Goal: Go to known website: Access a specific website the user already knows

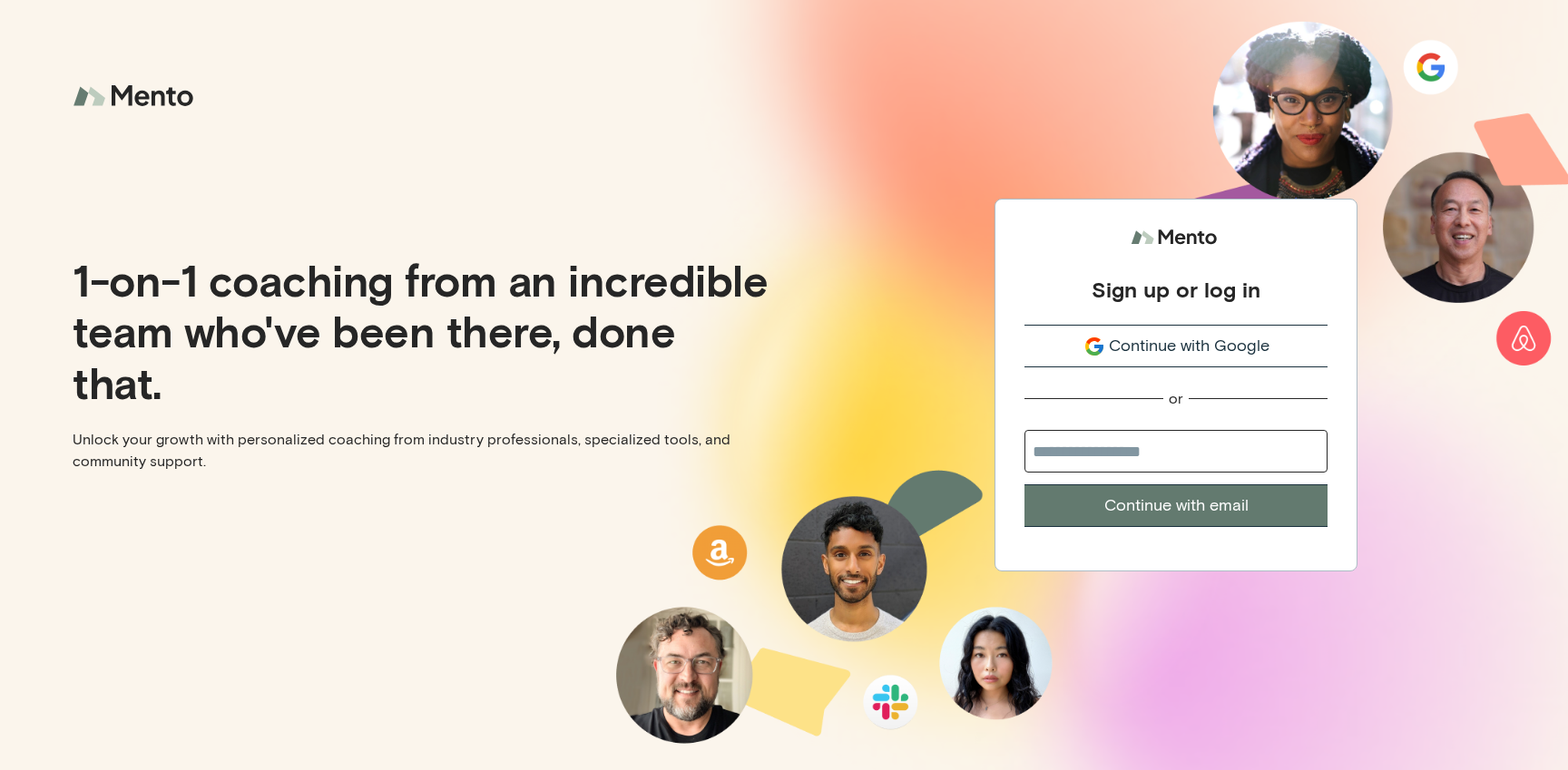
click at [1152, 440] on input "email" at bounding box center [1175, 451] width 303 height 43
click at [1162, 345] on span "Continue with Google" at bounding box center [1189, 346] width 160 height 25
